Goal: Check status: Check status

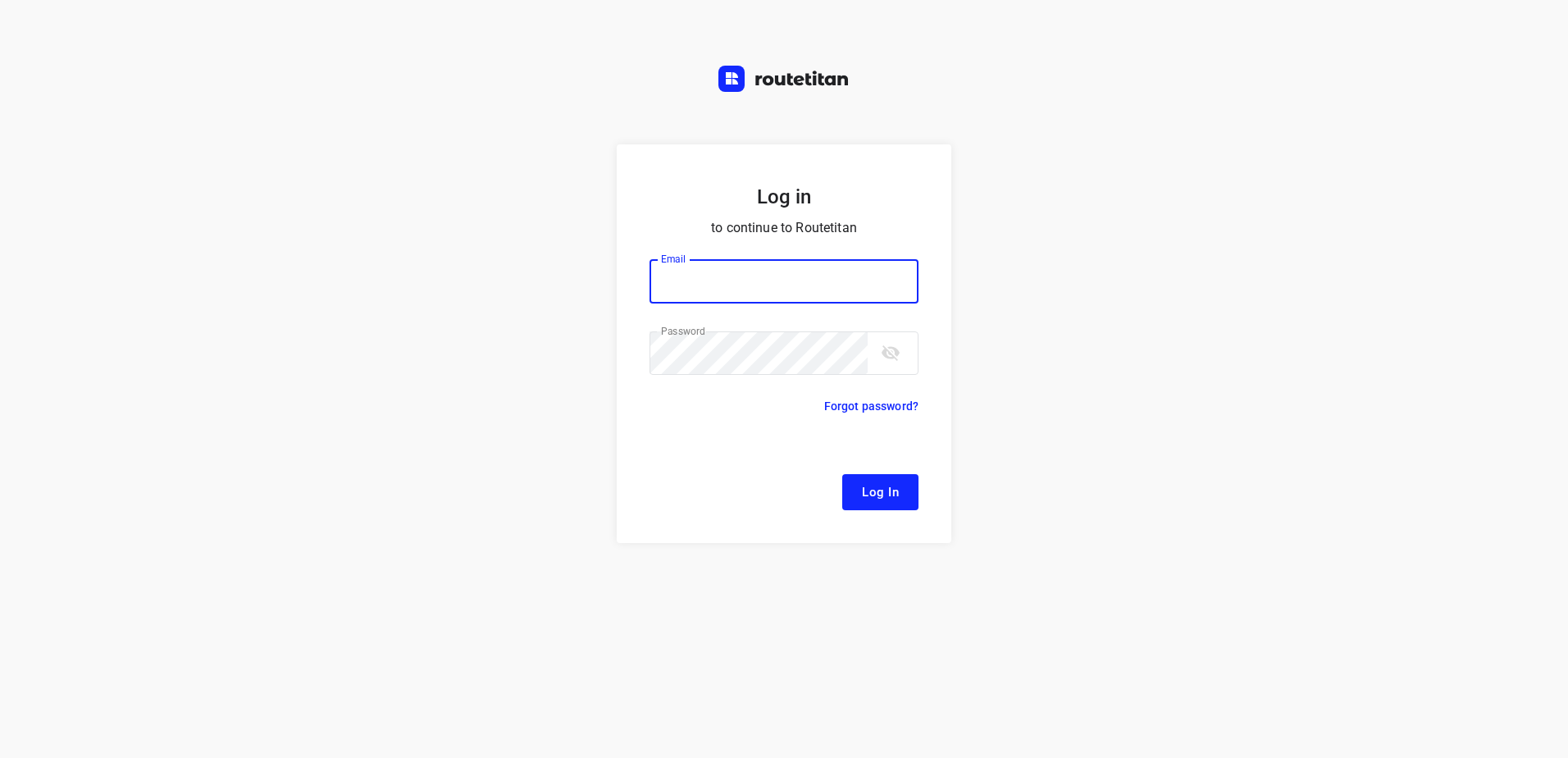
type input "remco@fruitopjewerk.nl"
drag, startPoint x: 882, startPoint y: 490, endPoint x: 403, endPoint y: 279, distance: 523.4
click at [882, 490] on span "Log In" at bounding box center [881, 492] width 37 height 21
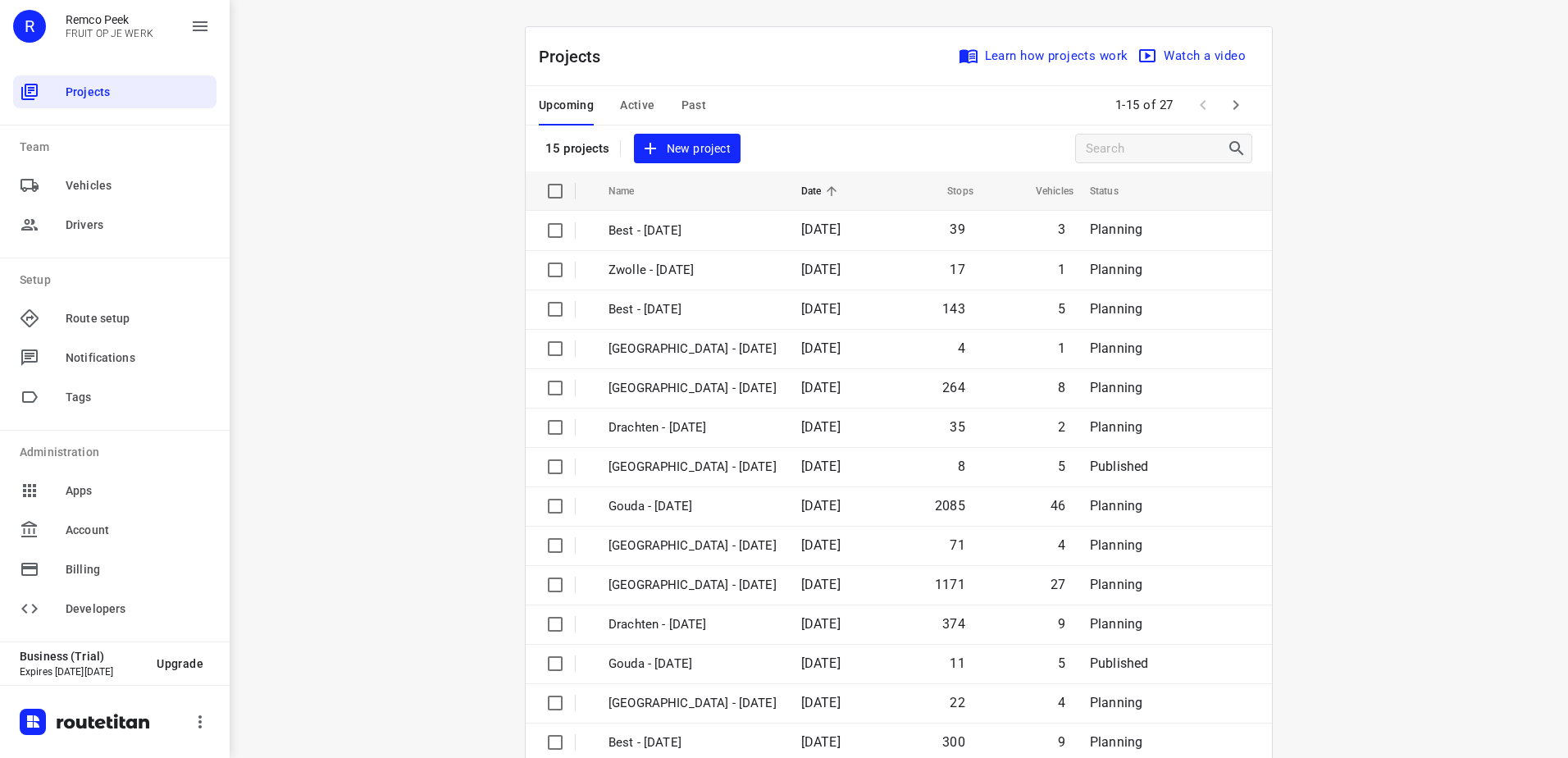
click at [629, 91] on button "Active" at bounding box center [638, 105] width 34 height 39
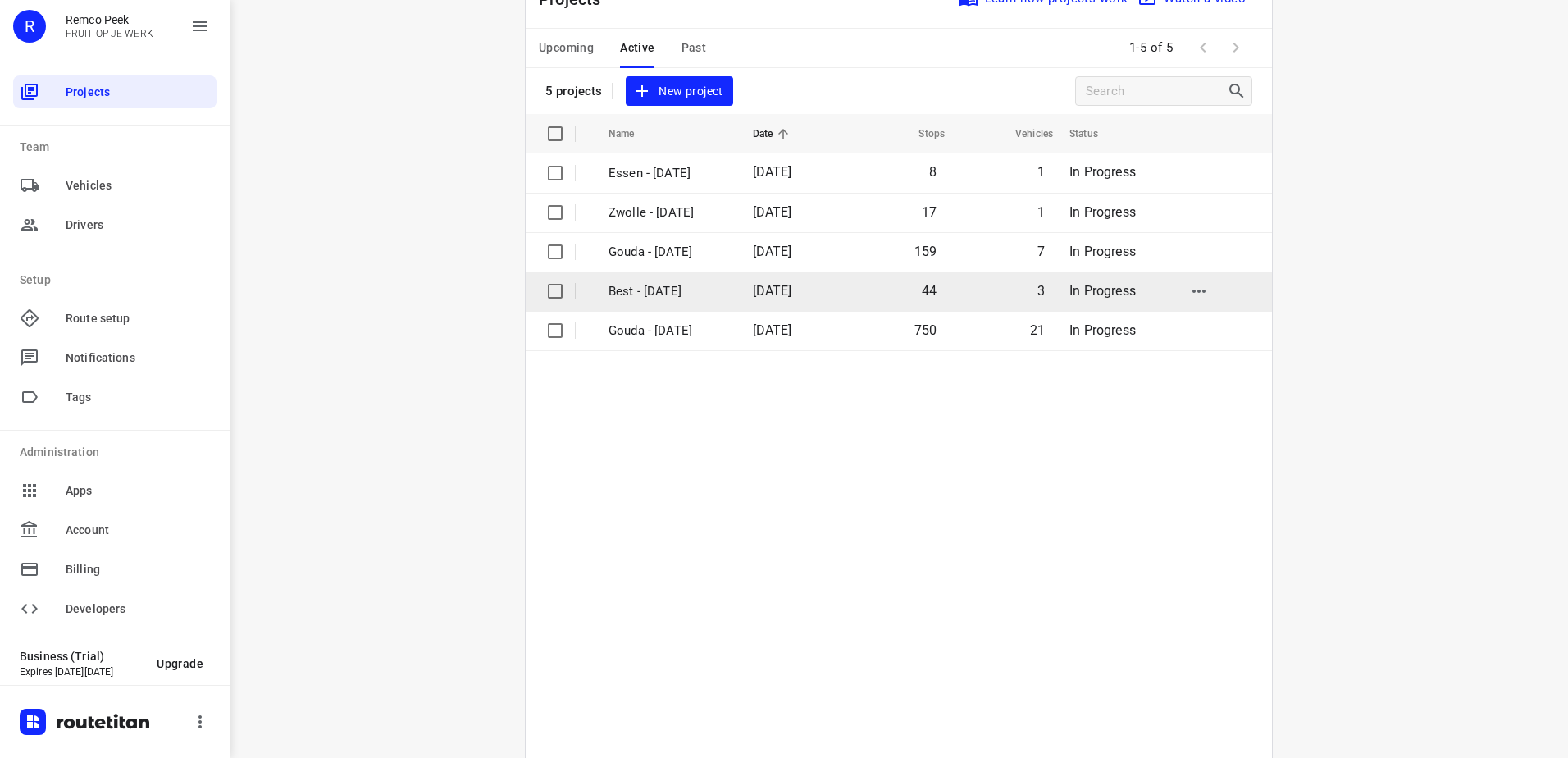
scroll to position [110, 0]
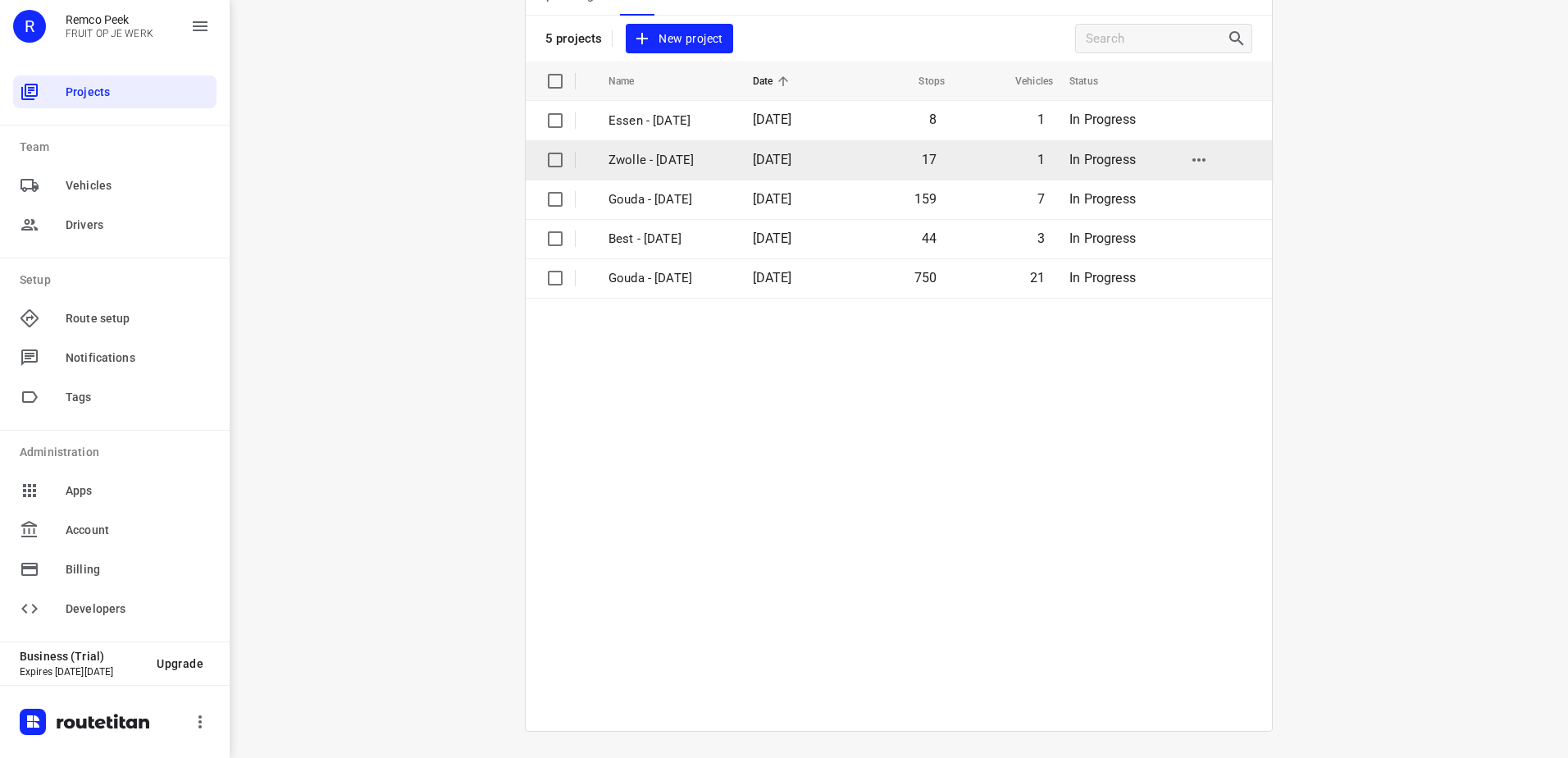
click at [696, 169] on td "Zwolle - [DATE]" at bounding box center [666, 160] width 147 height 39
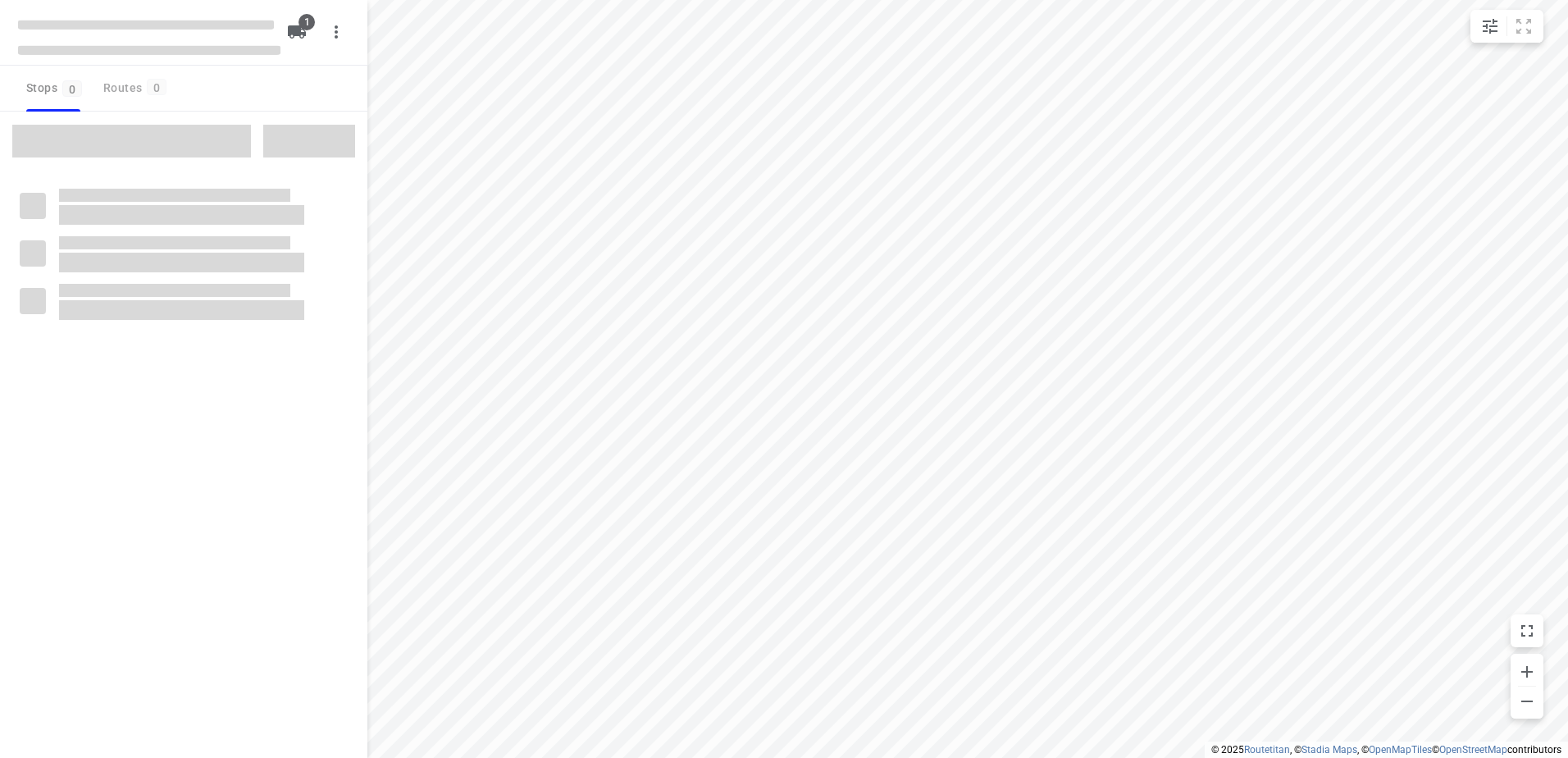
checkbox input "true"
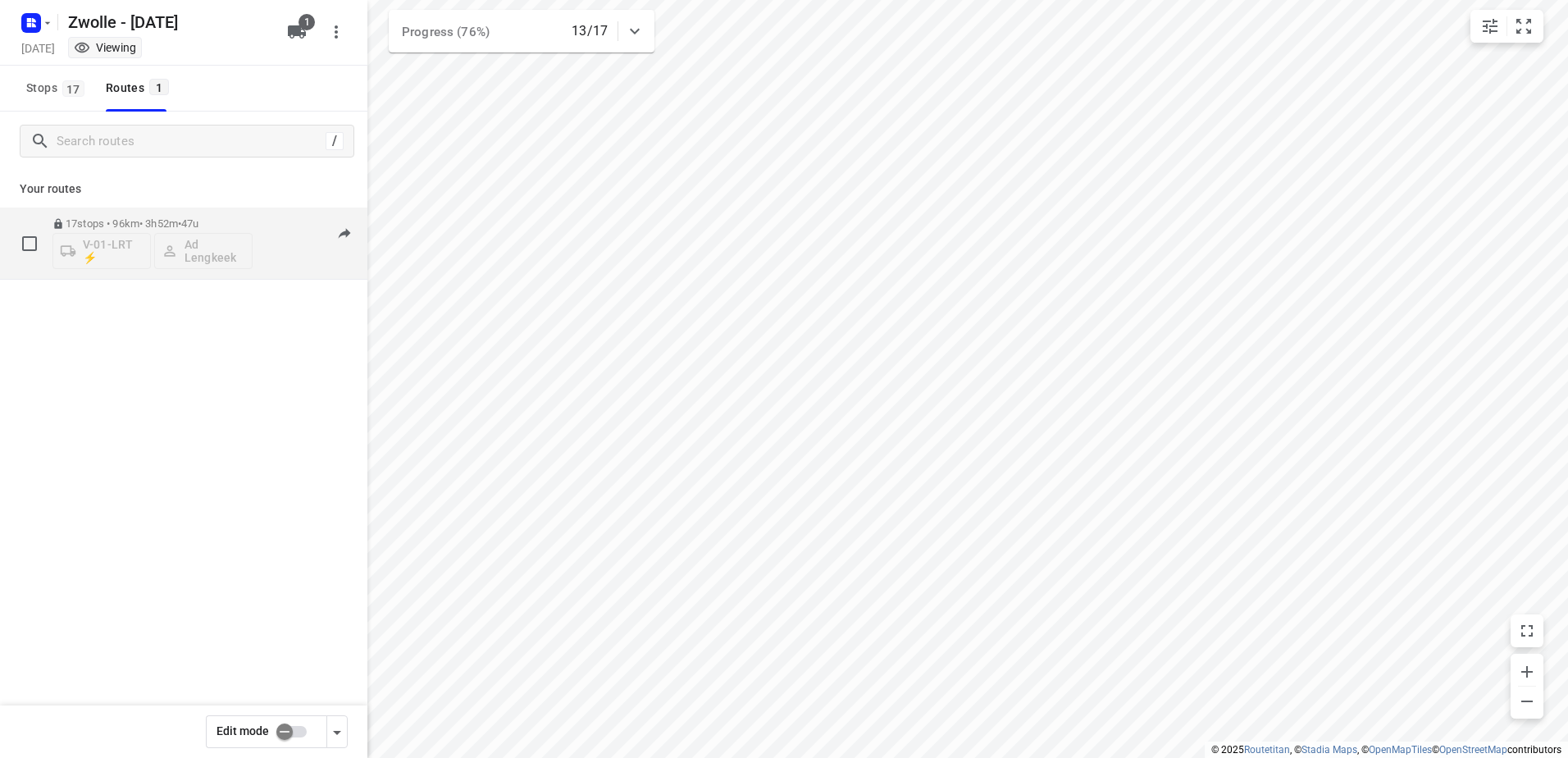
click at [198, 225] on span "47u" at bounding box center [190, 223] width 17 height 12
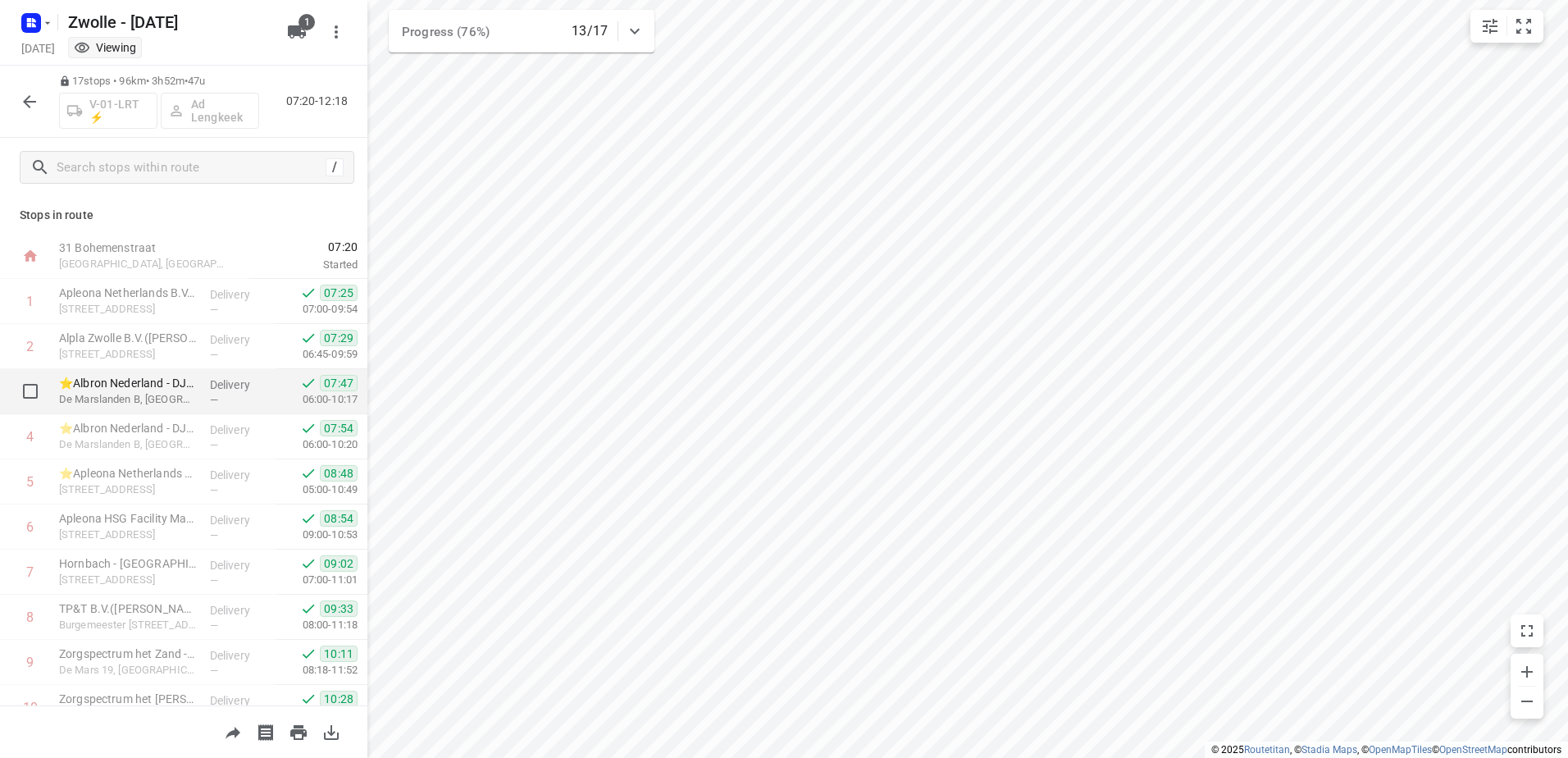
scroll to position [386, 0]
